Goal: Task Accomplishment & Management: Manage account settings

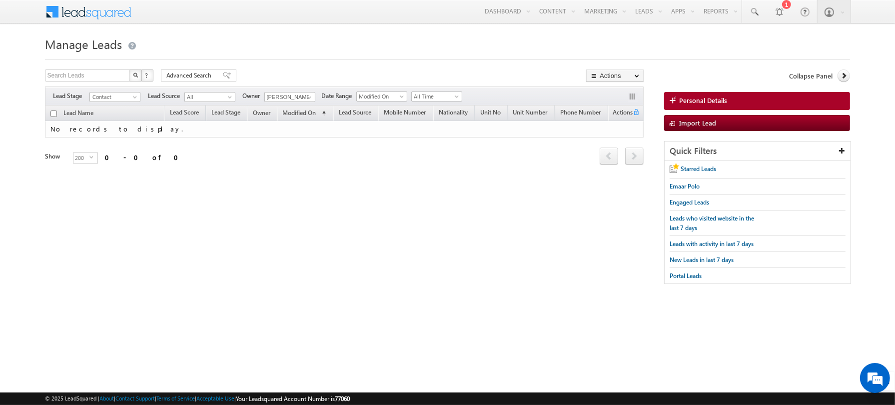
click at [137, 26] on body "Menu [PERSON_NAME] abhis hek.s ingh@ indgl [PERSON_NAME]. ae" at bounding box center [447, 147] width 895 height 294
click at [284, 40] on h1 "Manage Leads" at bounding box center [448, 42] width 806 height 19
click at [291, 48] on h1 "Manage Leads" at bounding box center [448, 42] width 806 height 19
click at [311, 52] on h1 "Manage Leads" at bounding box center [448, 42] width 806 height 19
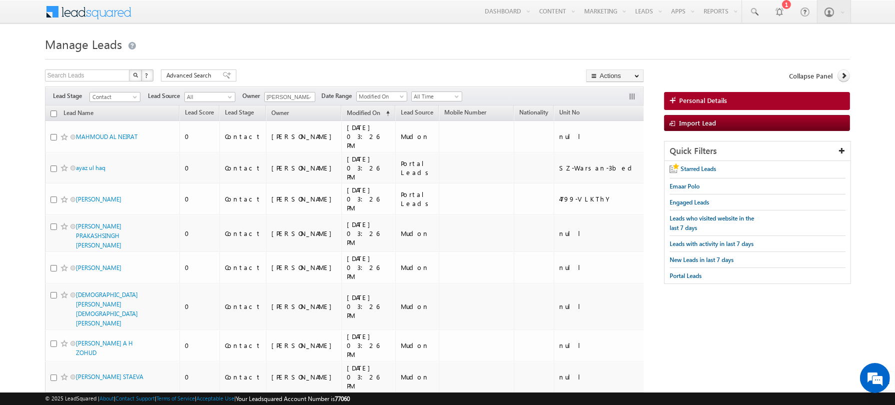
click at [52, 114] on input "checkbox" at bounding box center [53, 113] width 6 height 6
checkbox input "true"
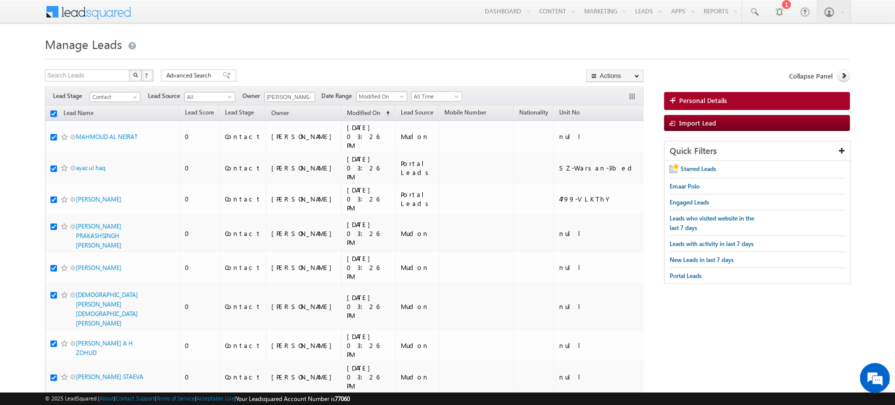
checkbox input "true"
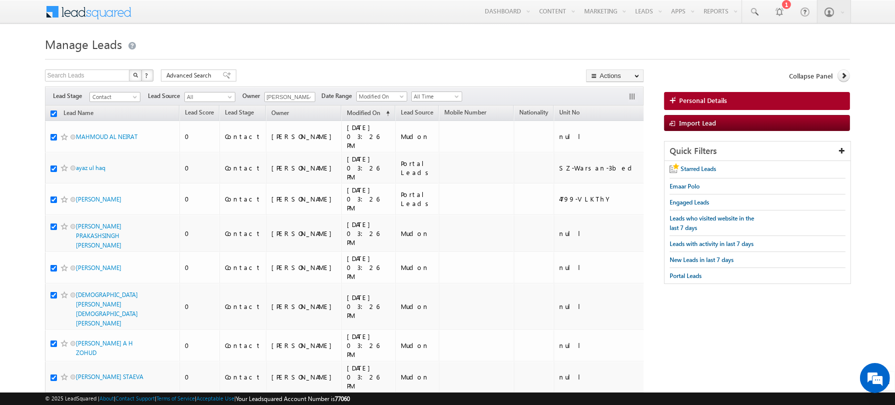
checkbox input "true"
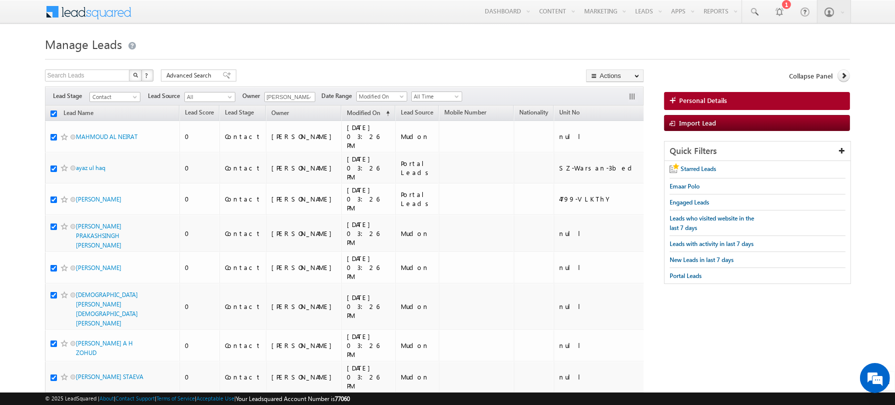
checkbox input "true"
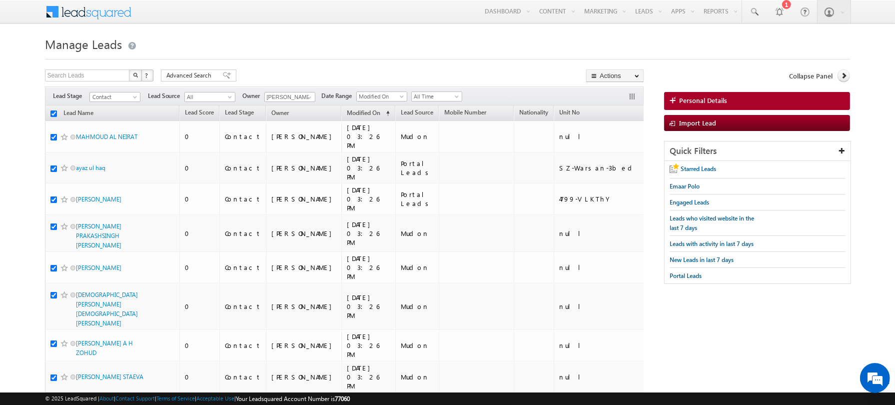
checkbox input "true"
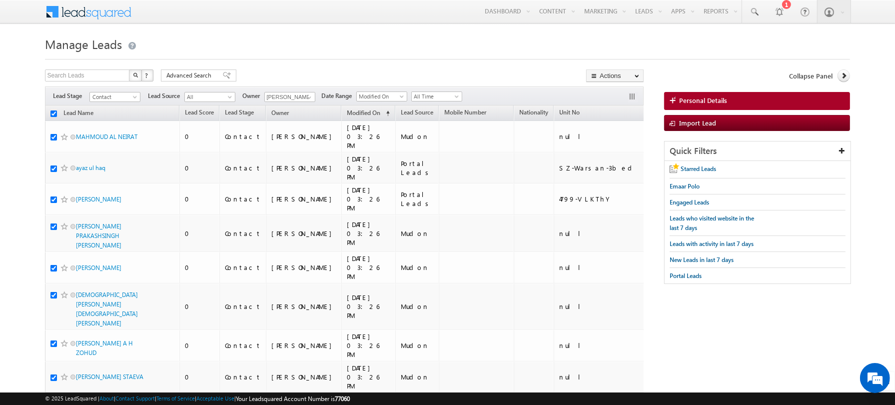
checkbox input "true"
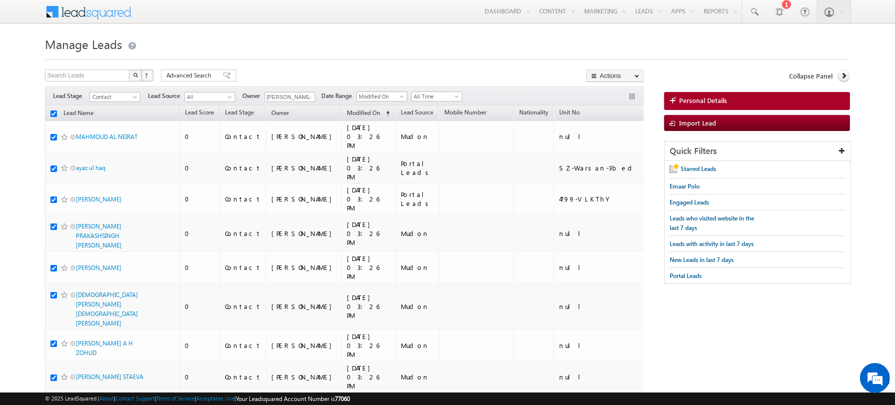
checkbox input "true"
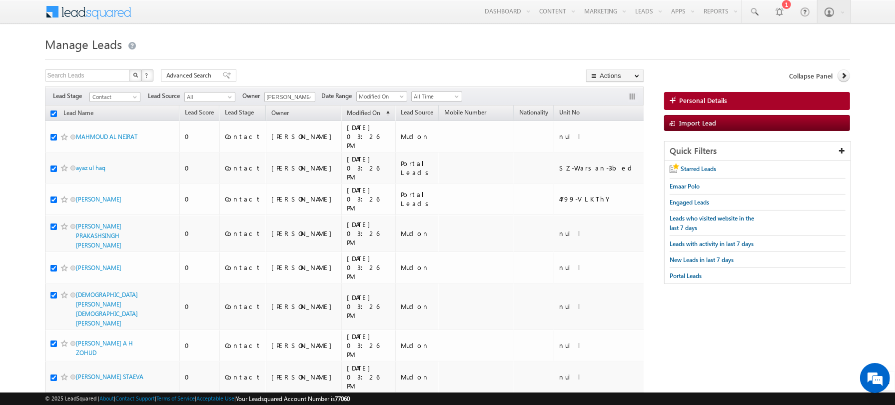
checkbox input "true"
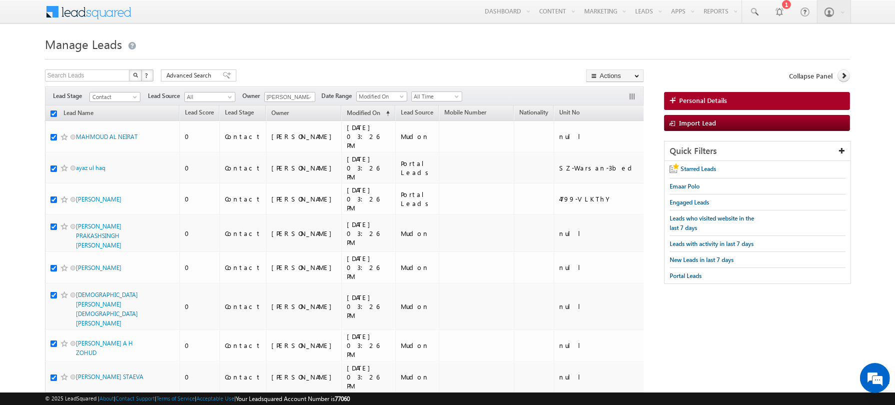
checkbox input "true"
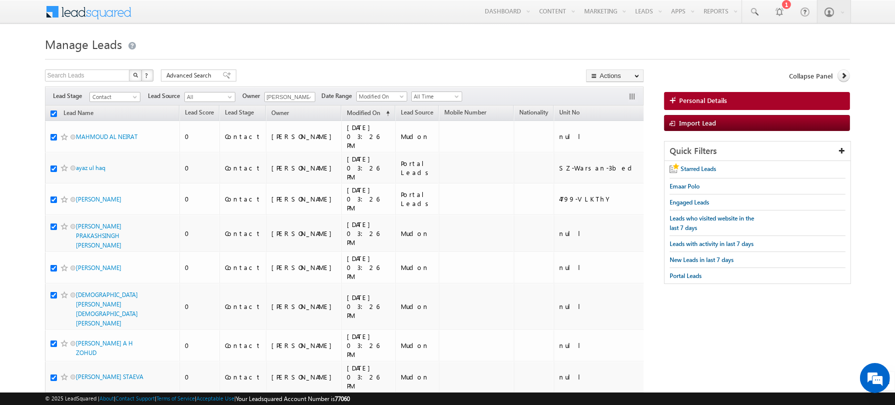
checkbox input "true"
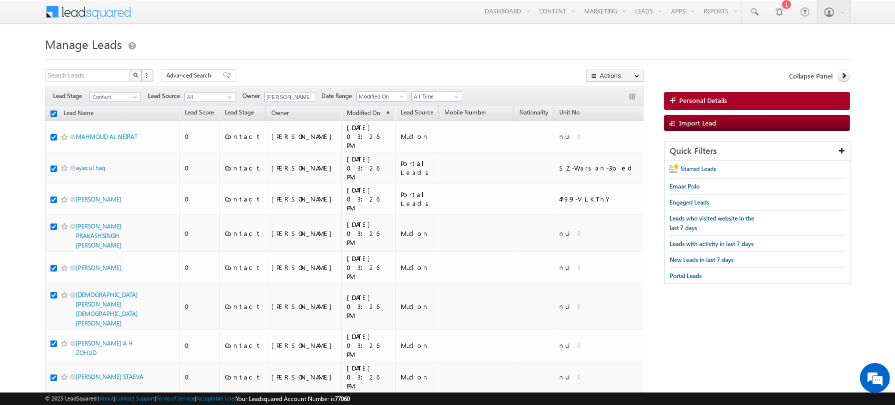
checkbox input "true"
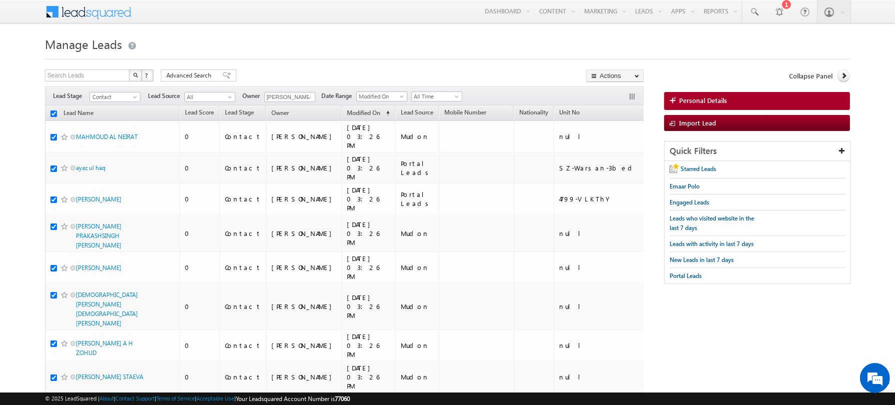
checkbox input "true"
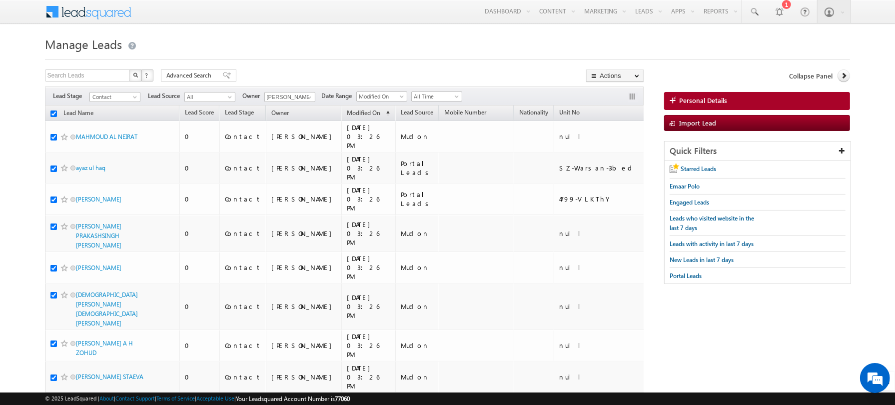
checkbox input "true"
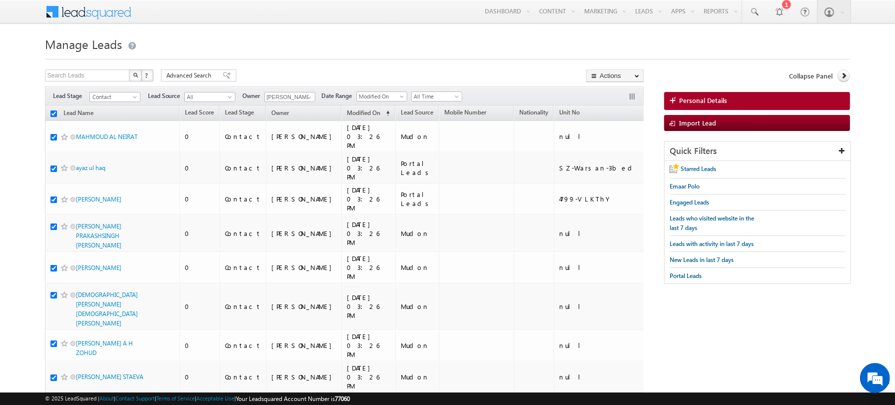
checkbox input "true"
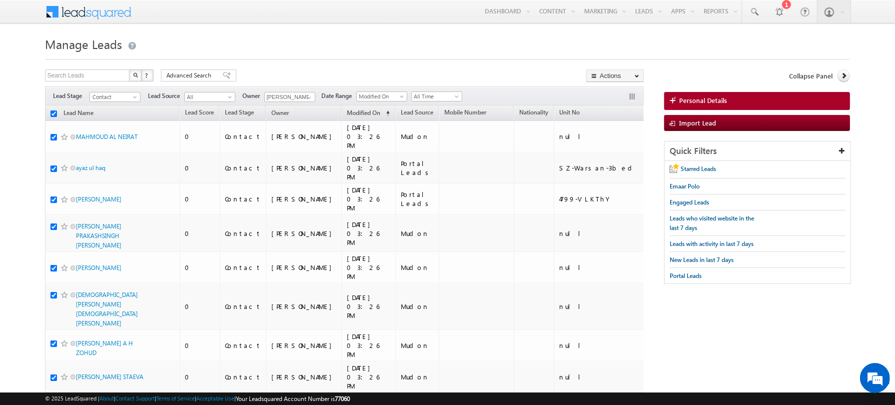
checkbox input "true"
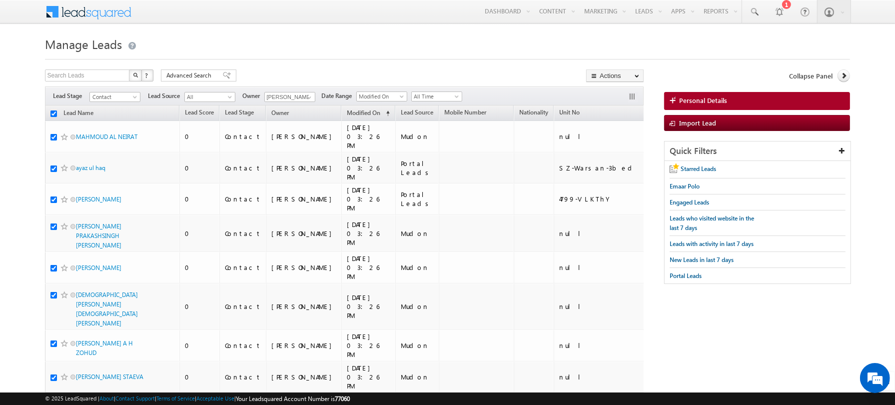
checkbox input "true"
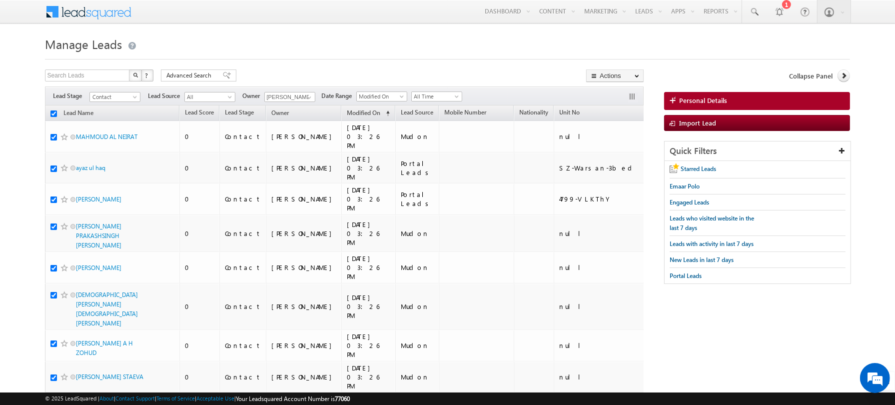
checkbox input "true"
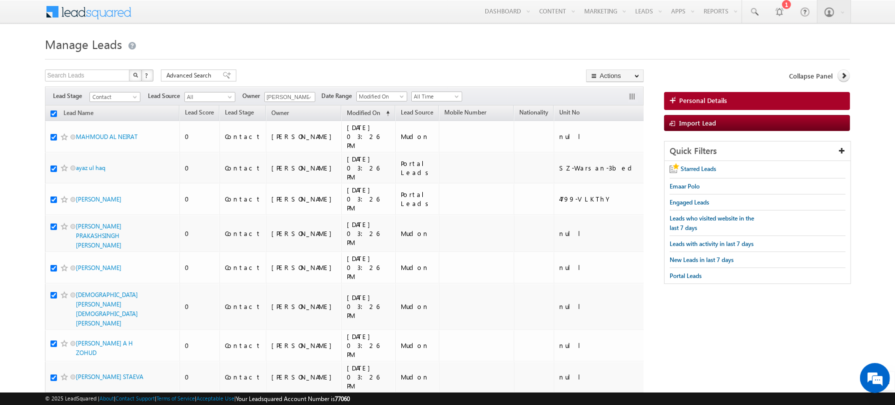
checkbox input "true"
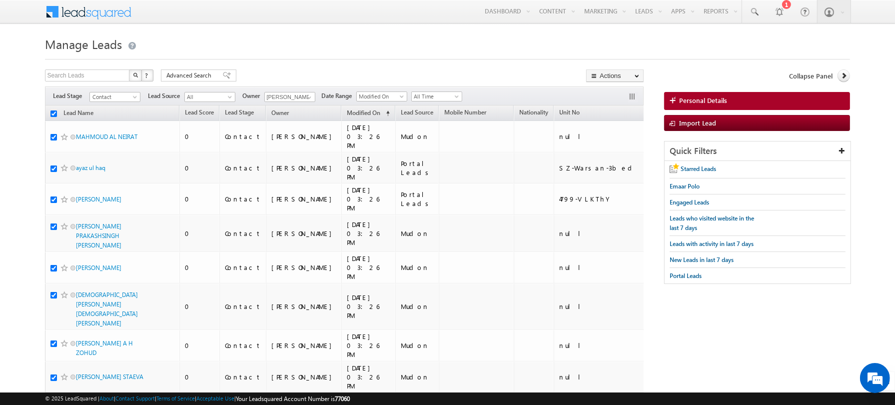
checkbox input "true"
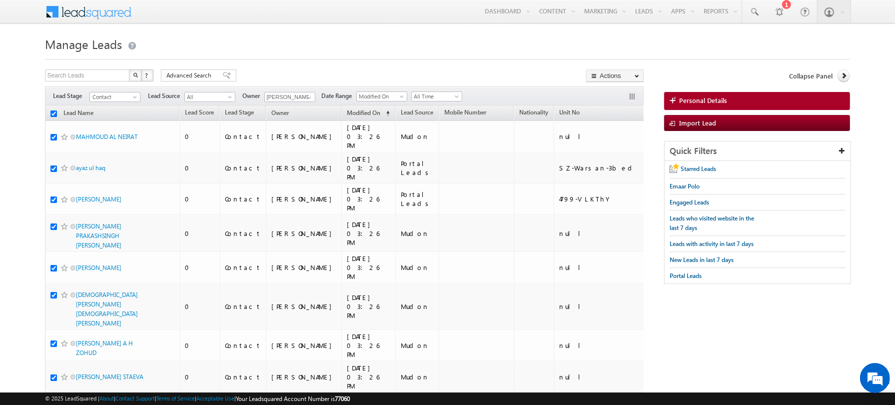
checkbox input "true"
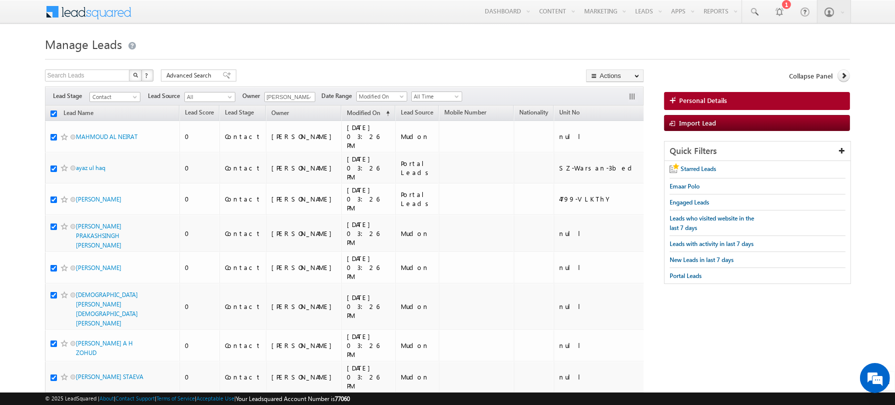
checkbox input "true"
click at [614, 161] on link "Change Owner" at bounding box center [615, 162] width 56 height 12
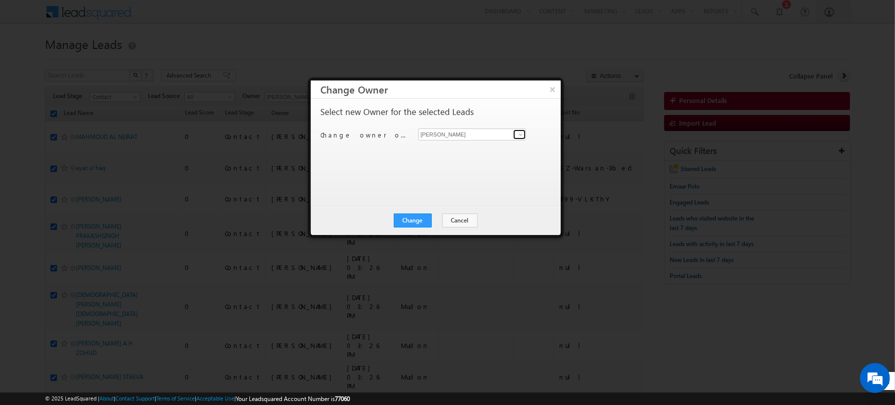
click at [524, 134] on link at bounding box center [519, 134] width 12 height 10
click at [485, 144] on link "hemant yogi hemant.yogi@indglobal.ae" at bounding box center [472, 149] width 108 height 19
type input "hemant yogi"
click at [377, 194] on div "Select new Owner for the selected Leads Change owner of 100 leads to Abhishekku…" at bounding box center [436, 151] width 250 height 107
click at [415, 222] on button "Change" at bounding box center [413, 220] width 38 height 14
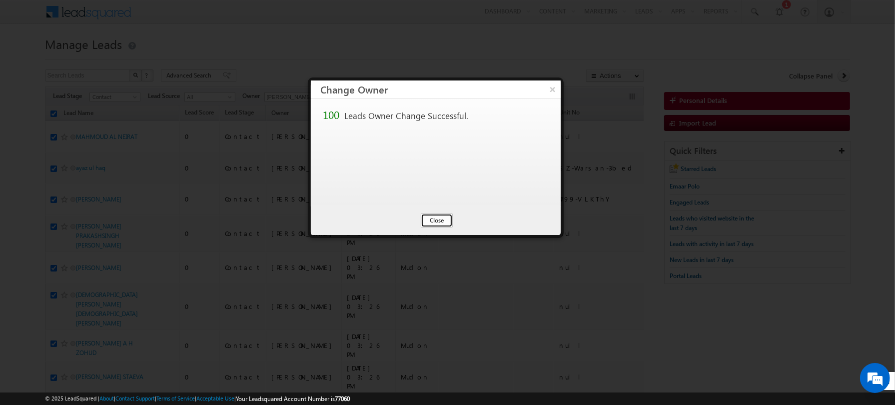
click at [439, 213] on button "Close" at bounding box center [437, 220] width 32 height 14
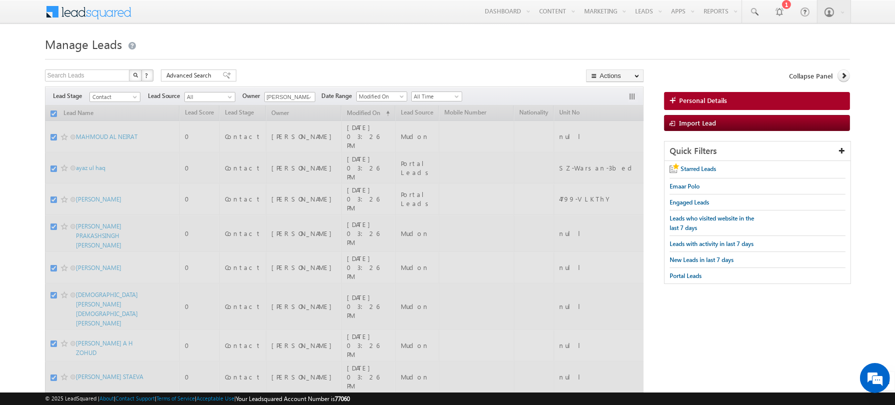
checkbox input "false"
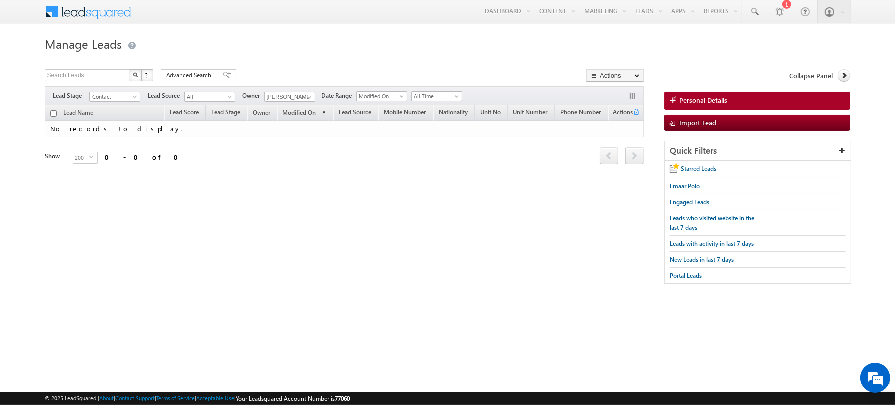
click at [340, 37] on h1 "Manage Leads" at bounding box center [448, 42] width 806 height 19
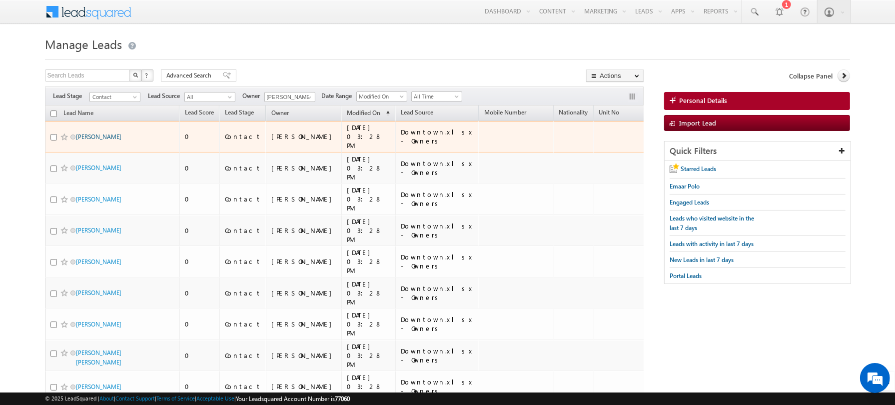
click at [104, 133] on link "[PERSON_NAME]" at bounding box center [98, 136] width 45 height 7
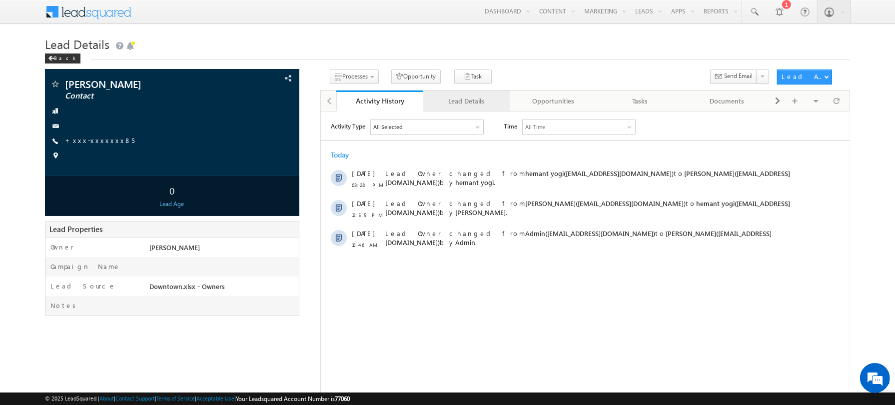
click at [466, 104] on div "Lead Details" at bounding box center [466, 101] width 70 height 12
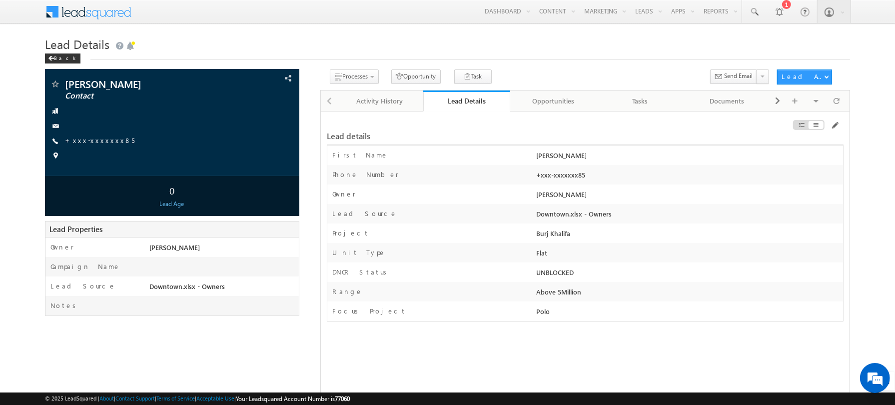
click at [550, 170] on div "+xxx-xxxxxxx85" at bounding box center [689, 177] width 310 height 14
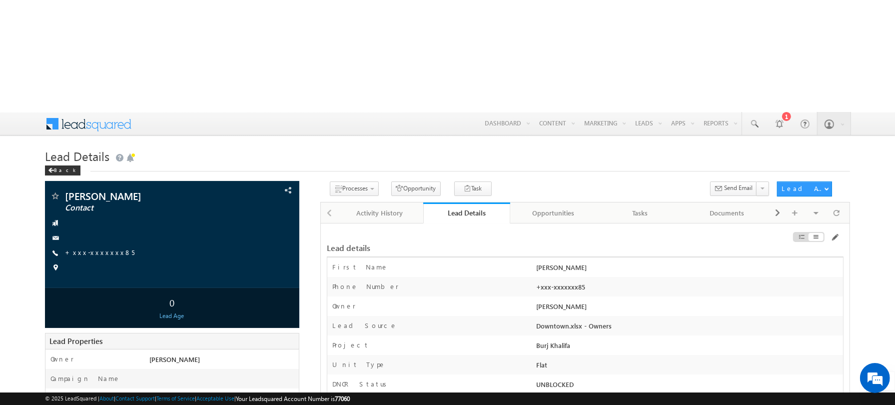
click at [437, 112] on body "Menu Abhishekkumar Singh abhis hek.s ingh@ indgl obal. ae obal." at bounding box center [447, 370] width 895 height 516
click at [435, 112] on body "Menu Abhishekkumar Singh abhis hek.s ingh@ indgl obal. ae obal." at bounding box center [447, 370] width 895 height 516
click at [61, 165] on div "Back" at bounding box center [62, 170] width 35 height 10
